Goal: Use online tool/utility: Utilize a website feature to perform a specific function

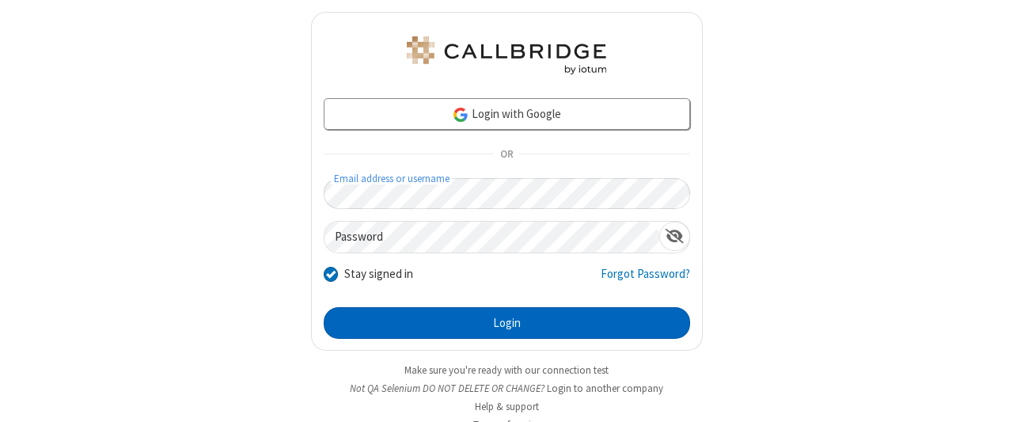
click at [500, 320] on button "Login" at bounding box center [507, 323] width 366 height 32
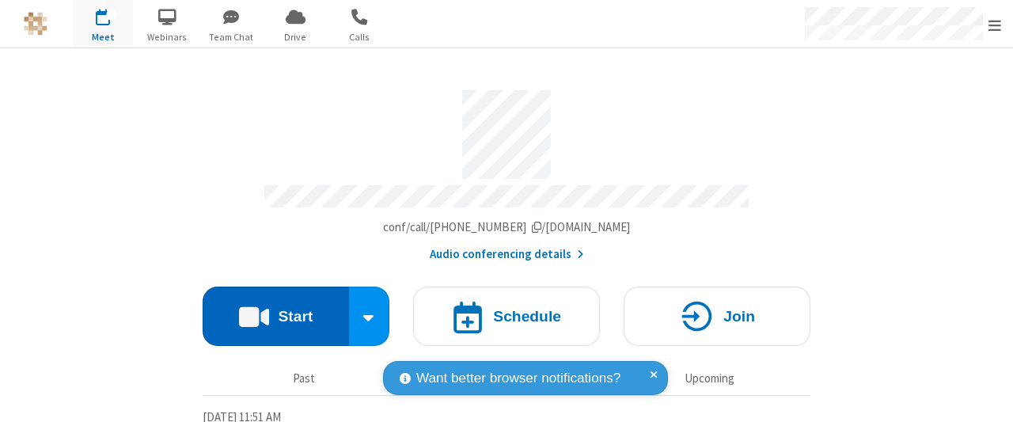
click at [270, 310] on button "Start" at bounding box center [276, 315] width 146 height 59
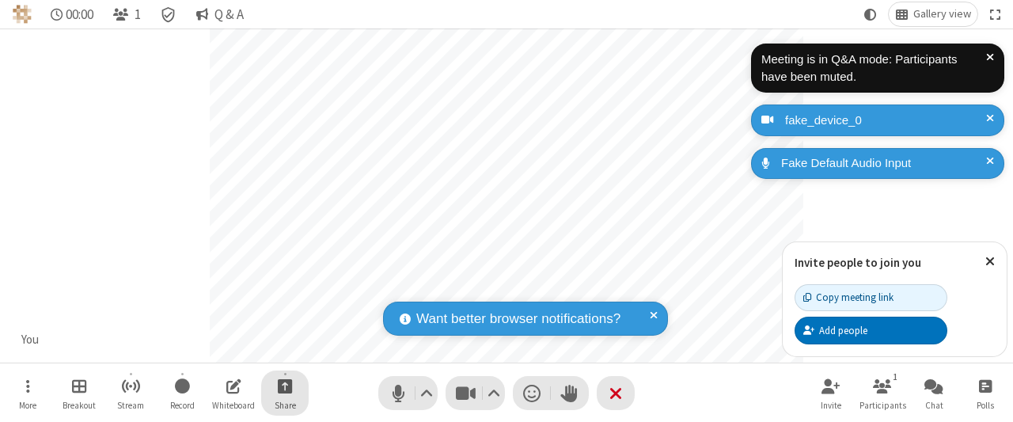
click at [285, 385] on span "Start sharing" at bounding box center [285, 386] width 15 height 20
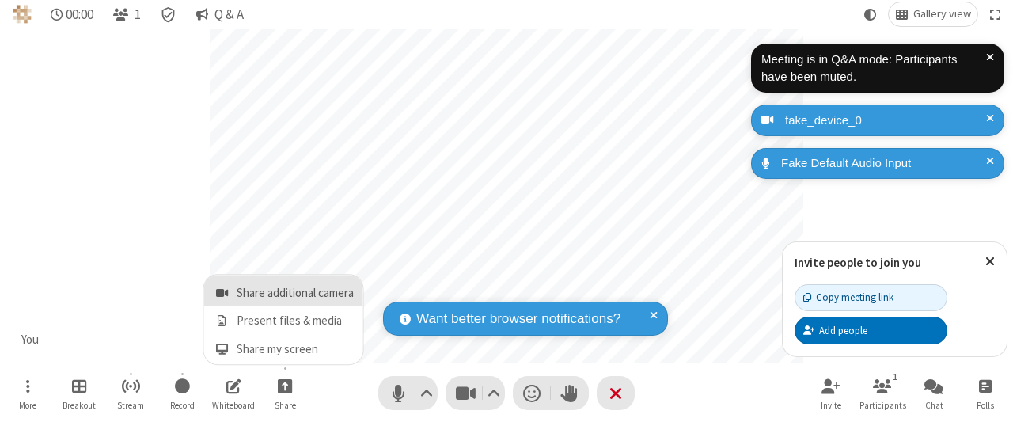
click at [285, 290] on span "Share additional camera" at bounding box center [295, 292] width 117 height 13
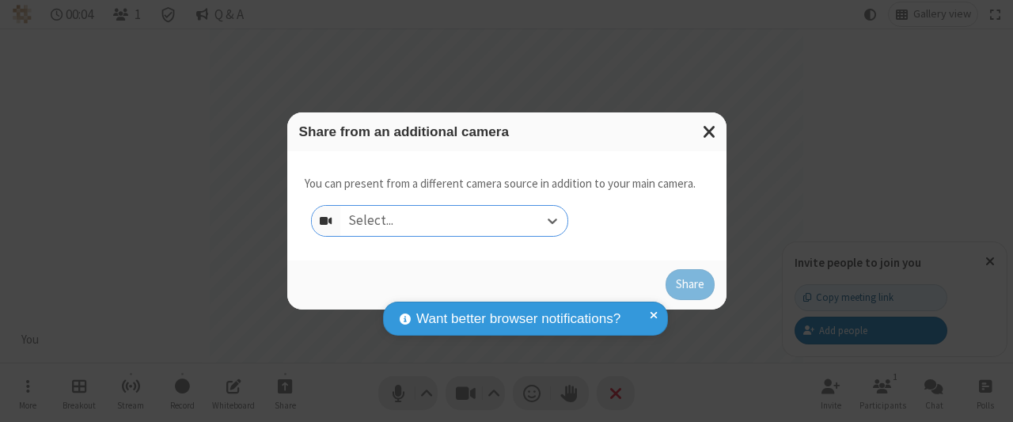
click at [453, 221] on div "Select..." at bounding box center [453, 221] width 227 height 30
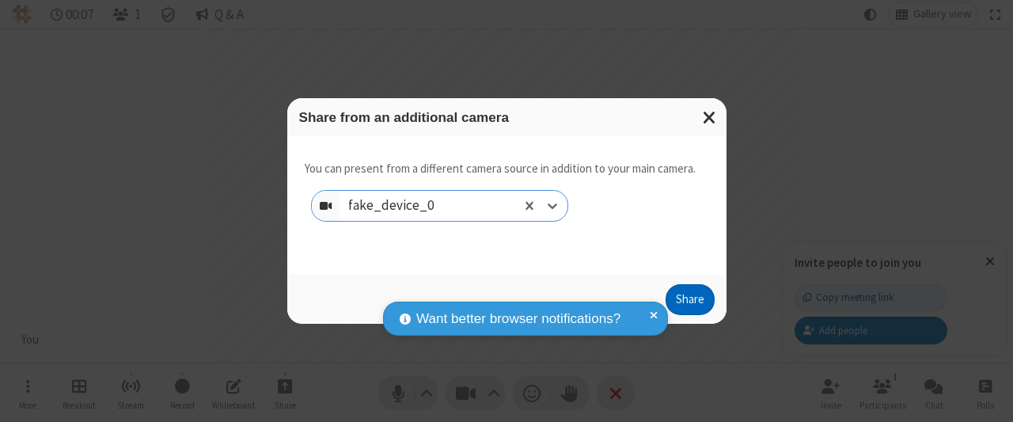
click at [689, 303] on button "Share" at bounding box center [689, 300] width 49 height 32
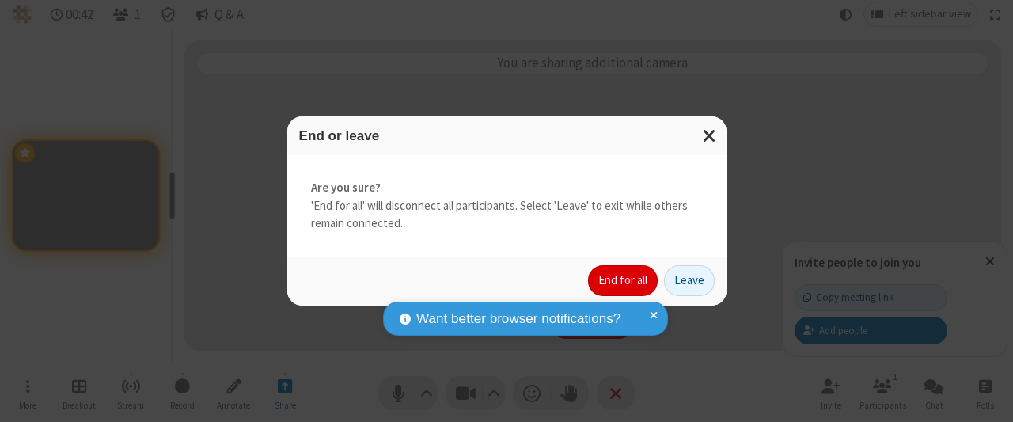
click at [624, 280] on button "End for all" at bounding box center [623, 281] width 70 height 32
